Goal: Task Accomplishment & Management: Use online tool/utility

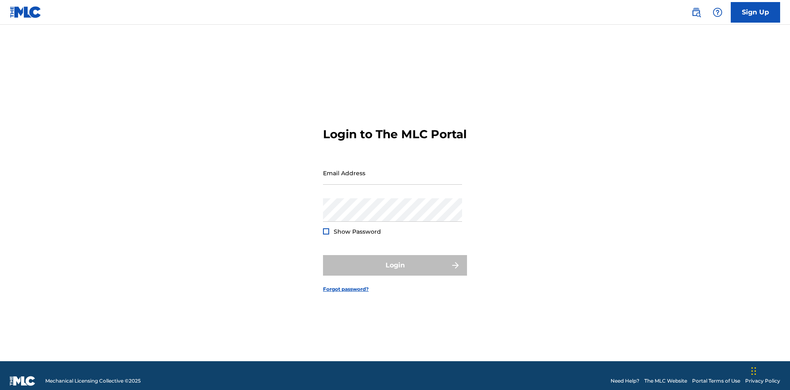
scroll to position [11, 0]
click at [393, 169] on input "Email Address" at bounding box center [392, 172] width 139 height 23
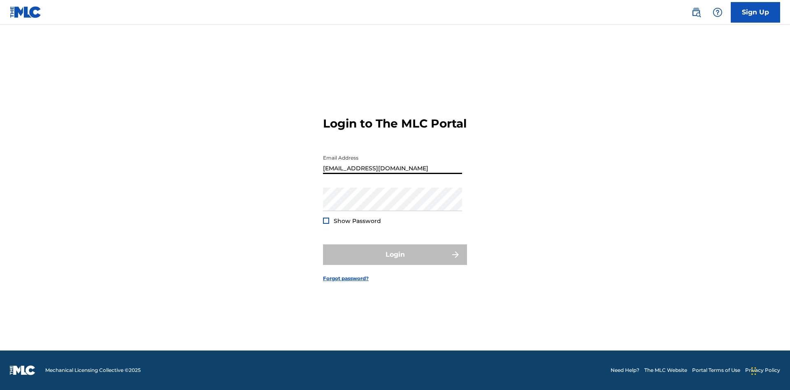
type input "Duke.McTesterson@gmail.com"
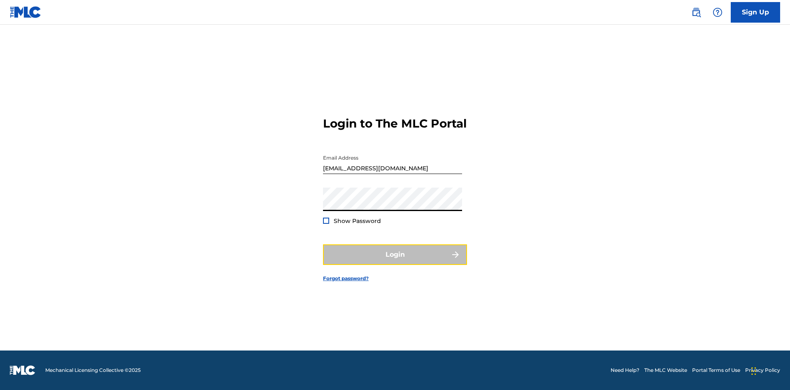
click at [395, 262] on button "Login" at bounding box center [395, 255] width 144 height 21
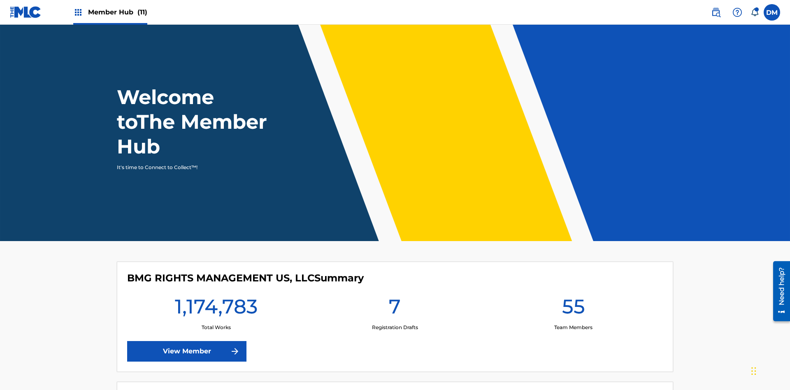
scroll to position [35, 0]
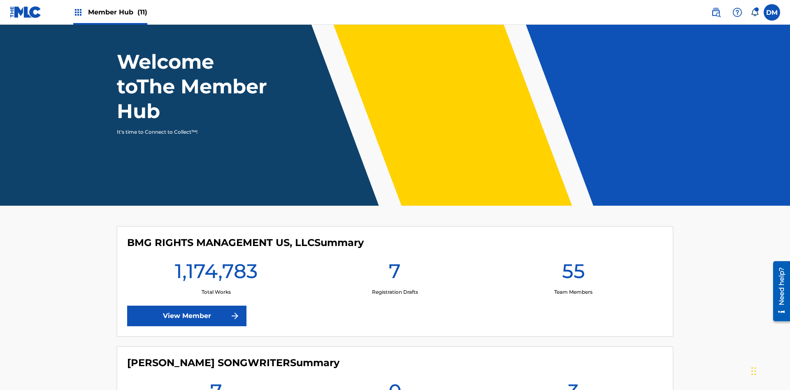
click at [110, 12] on span "Member Hub (11)" at bounding box center [117, 11] width 59 height 9
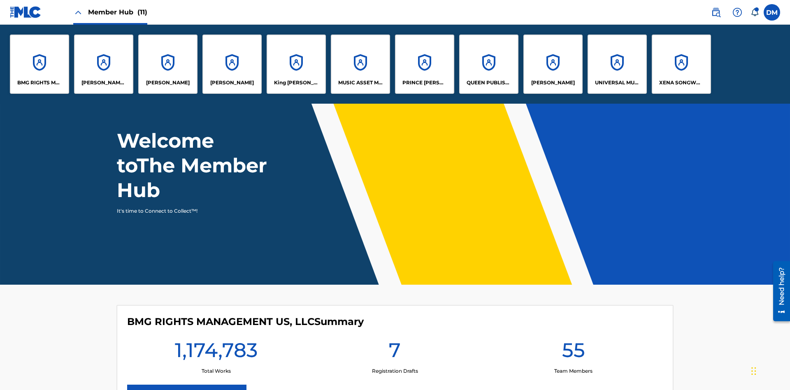
scroll to position [0, 0]
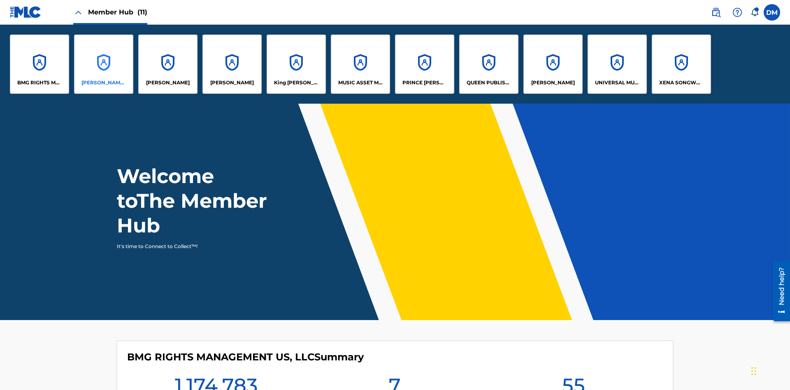
click at [104, 83] on p "CLEO SONGWRITER" at bounding box center [104, 82] width 45 height 7
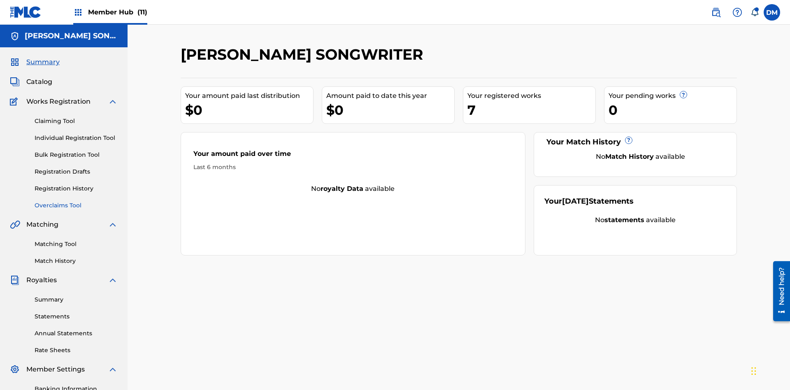
click at [76, 201] on link "Overclaims Tool" at bounding box center [76, 205] width 83 height 9
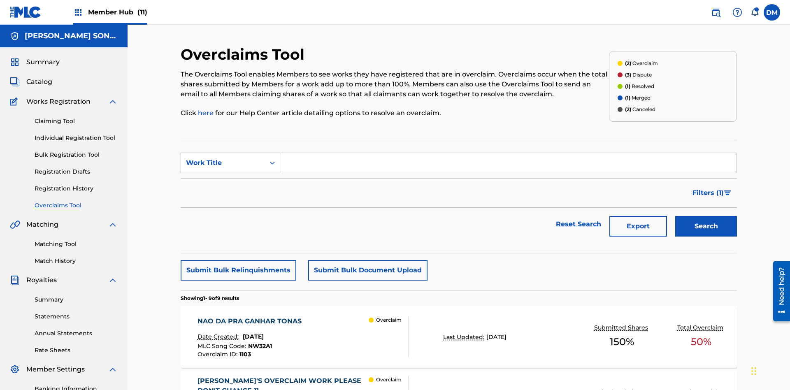
click at [223, 158] on div "Work Title" at bounding box center [223, 163] width 74 height 10
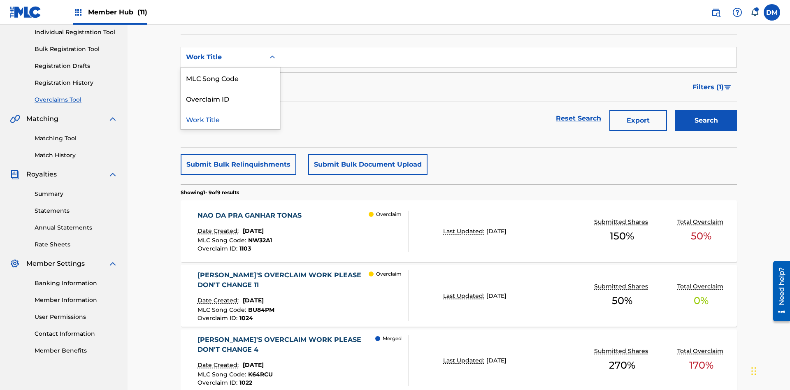
click at [231, 78] on div "MLC Song Code" at bounding box center [230, 78] width 99 height 21
click at [508, 59] on input "Search Form" at bounding box center [508, 57] width 457 height 20
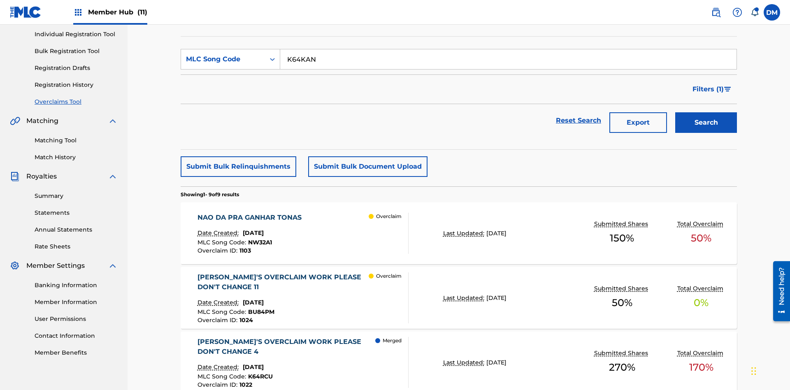
scroll to position [120, 0]
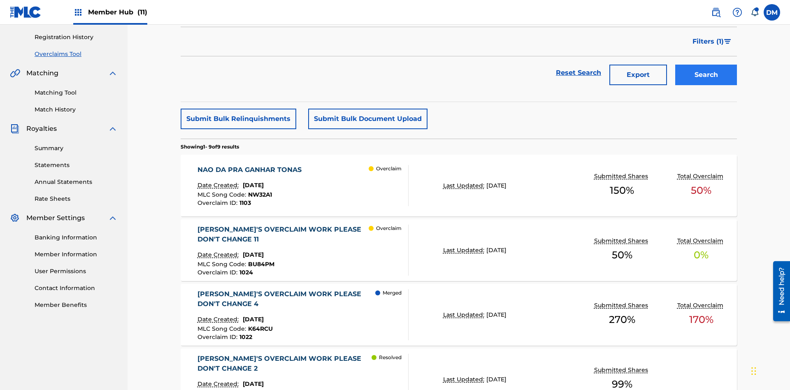
type input "K64KAN"
click at [706, 65] on button "Search" at bounding box center [707, 75] width 62 height 21
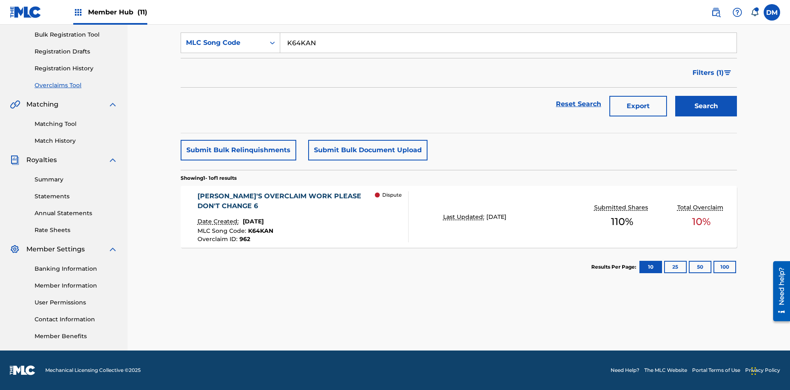
click at [261, 221] on span "June 17, 2024" at bounding box center [253, 221] width 21 height 7
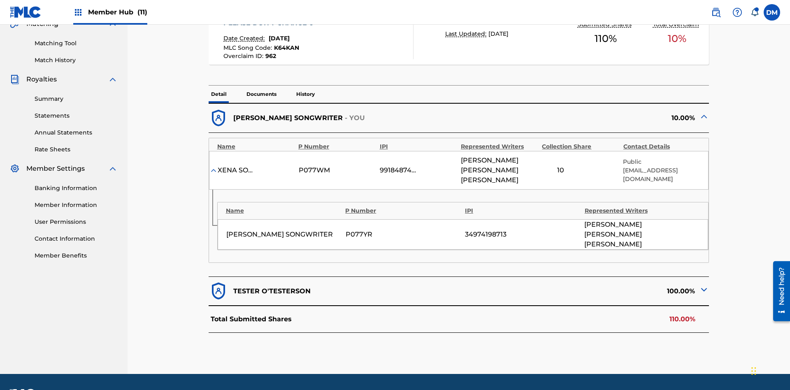
click at [704, 285] on img at bounding box center [704, 290] width 10 height 10
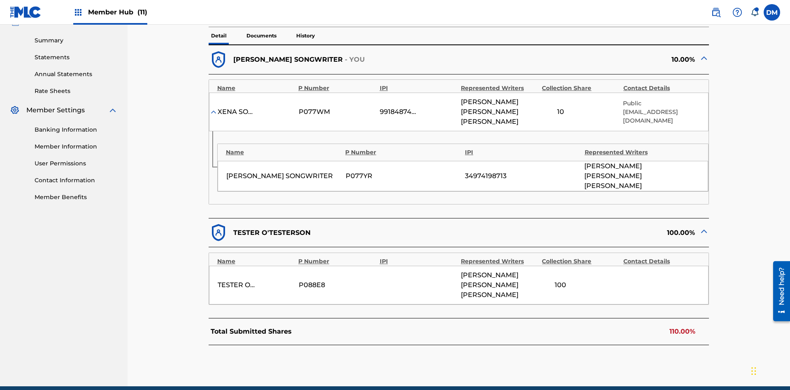
scroll to position [262, 0]
